Goal: Task Accomplishment & Management: Manage account settings

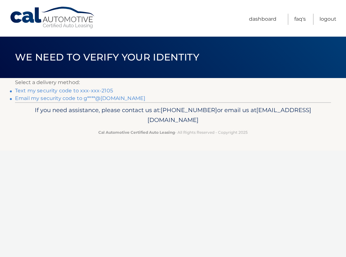
click at [68, 91] on link "Text my security code to xxx-xxx-2105" at bounding box center [64, 91] width 98 height 6
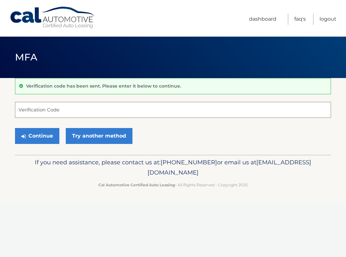
click at [44, 107] on input "Verification Code" at bounding box center [173, 110] width 316 height 16
type input "315721"
click at [40, 136] on button "Continue" at bounding box center [37, 136] width 44 height 16
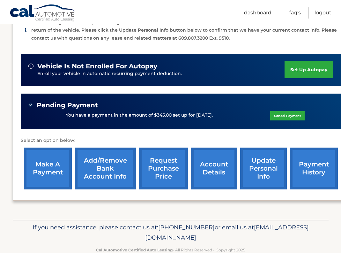
scroll to position [185, 0]
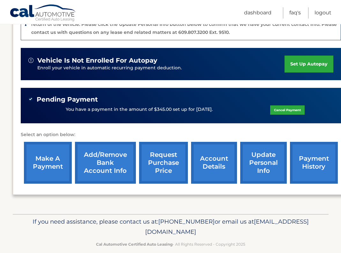
click at [160, 151] on link "request purchase price" at bounding box center [163, 163] width 49 height 42
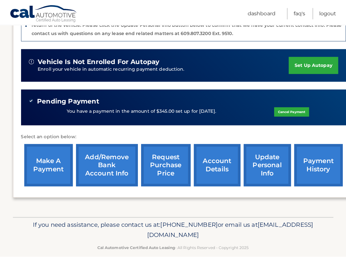
scroll to position [180, 0]
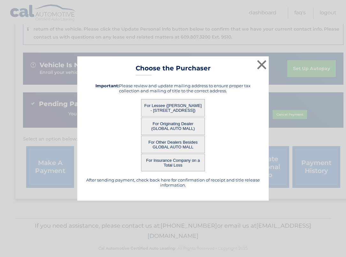
click at [175, 109] on button "For Lessee (GLENN MARSH - 401 US HWY 22 Blgd 34H, , North Plainfield, NJ 07060)" at bounding box center [173, 108] width 64 height 18
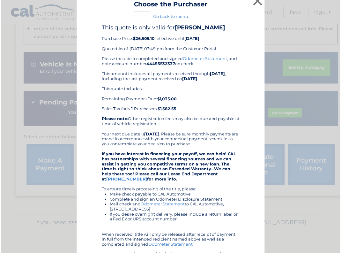
scroll to position [0, 0]
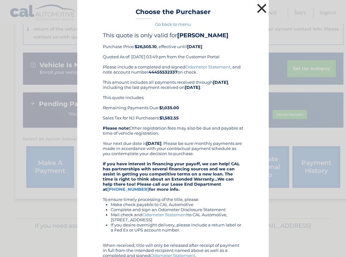
click at [259, 9] on button "×" at bounding box center [261, 8] width 13 height 13
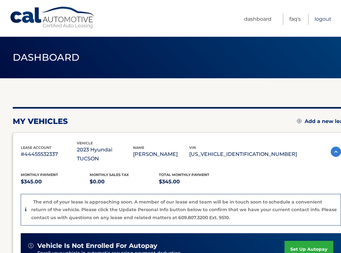
click at [323, 19] on link "Logout" at bounding box center [323, 19] width 17 height 11
